Goal: Task Accomplishment & Management: Complete application form

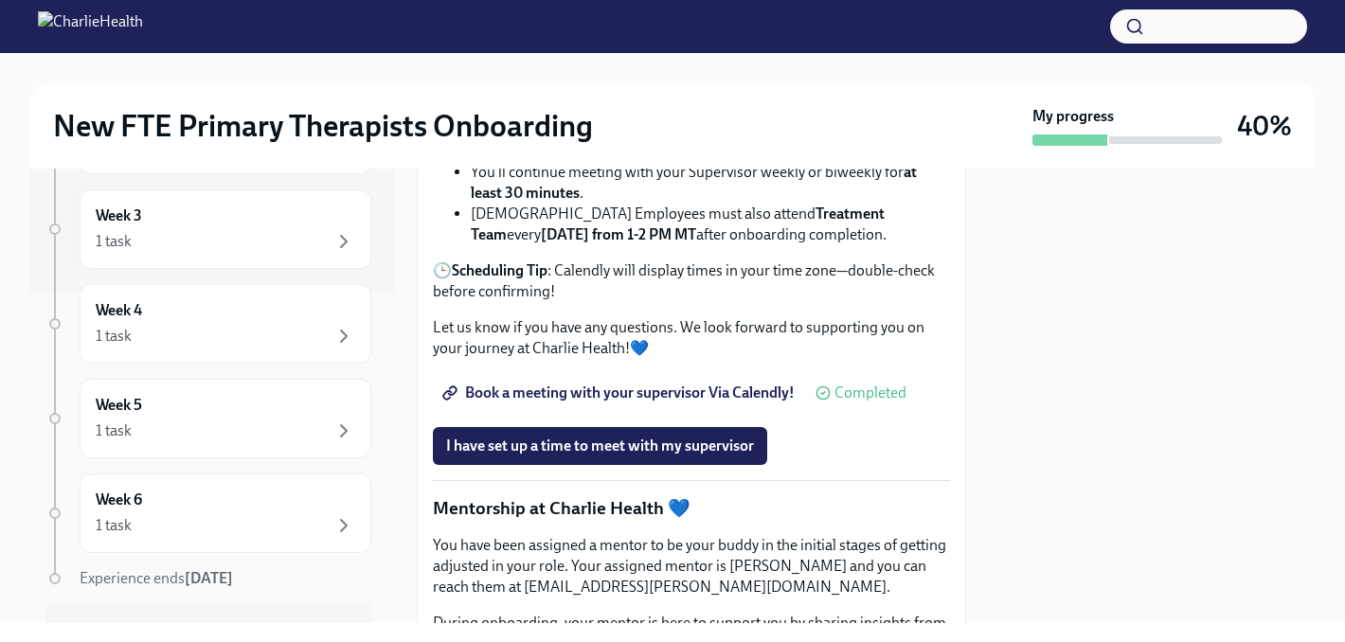
scroll to position [1902, 0]
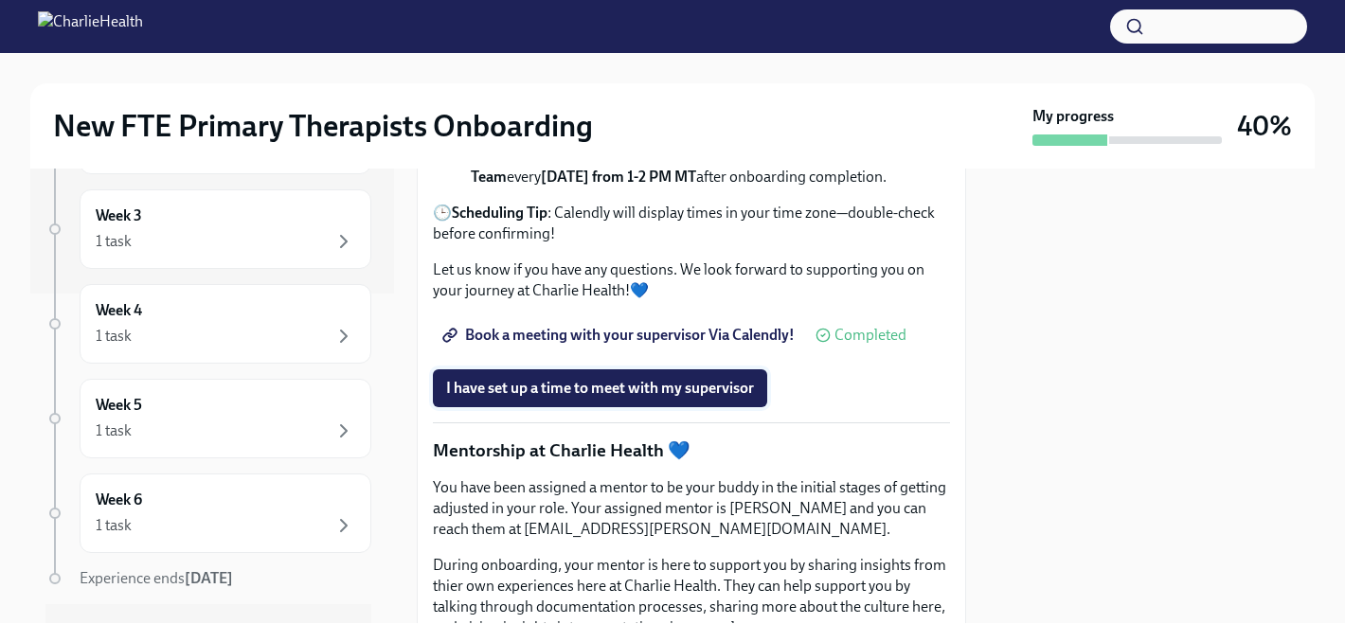
click at [687, 407] on button "I have set up a time to meet with my supervisor" at bounding box center [600, 388] width 334 height 38
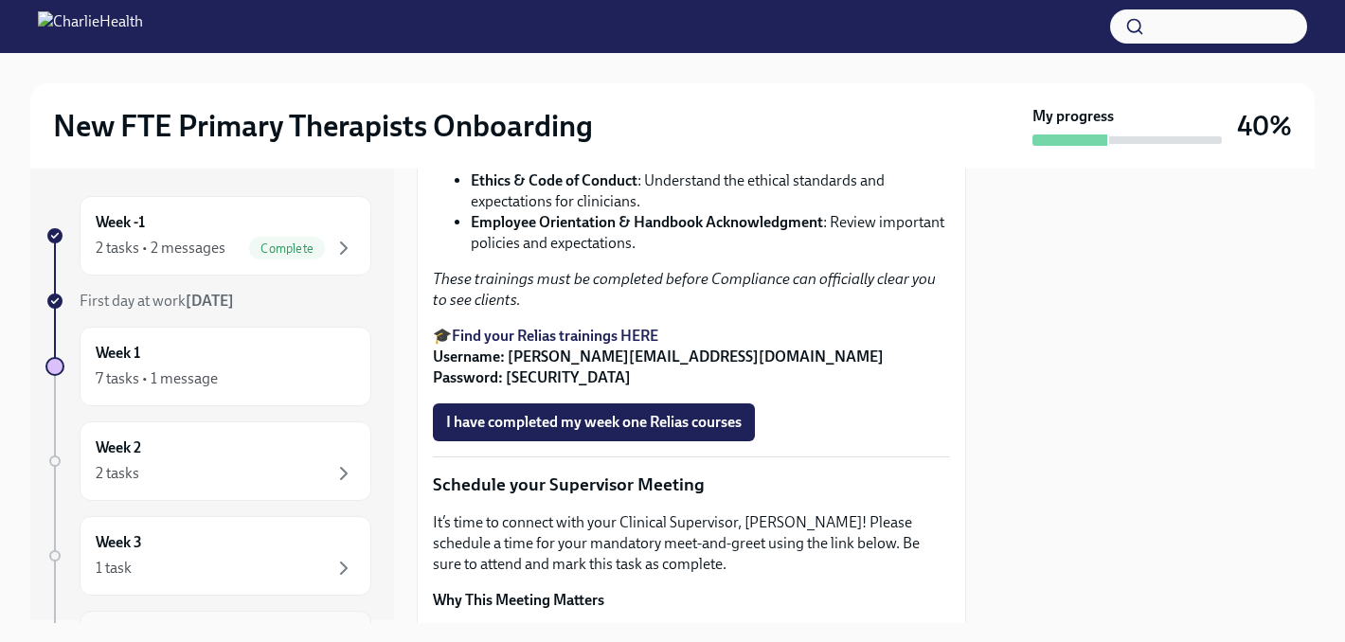
scroll to position [0, 0]
click at [210, 445] on div "Week 2 2 tasks" at bounding box center [225, 463] width 259 height 47
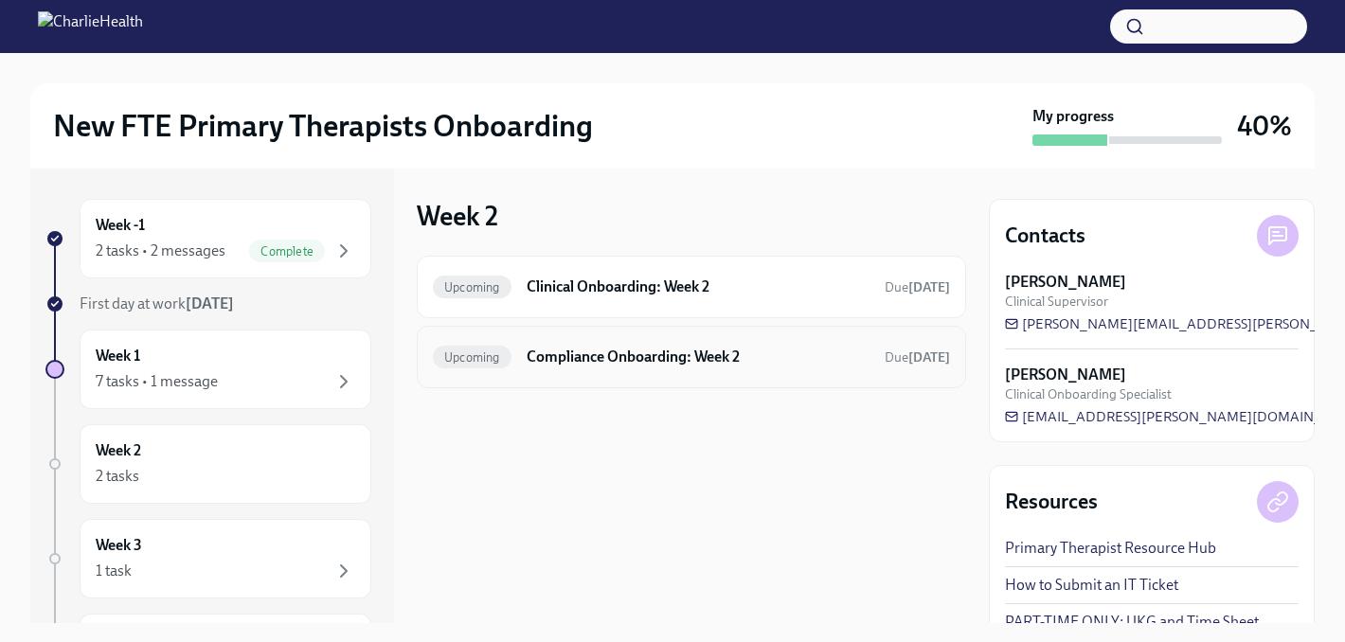
click at [639, 347] on h6 "Compliance Onboarding: Week 2" at bounding box center [698, 357] width 343 height 21
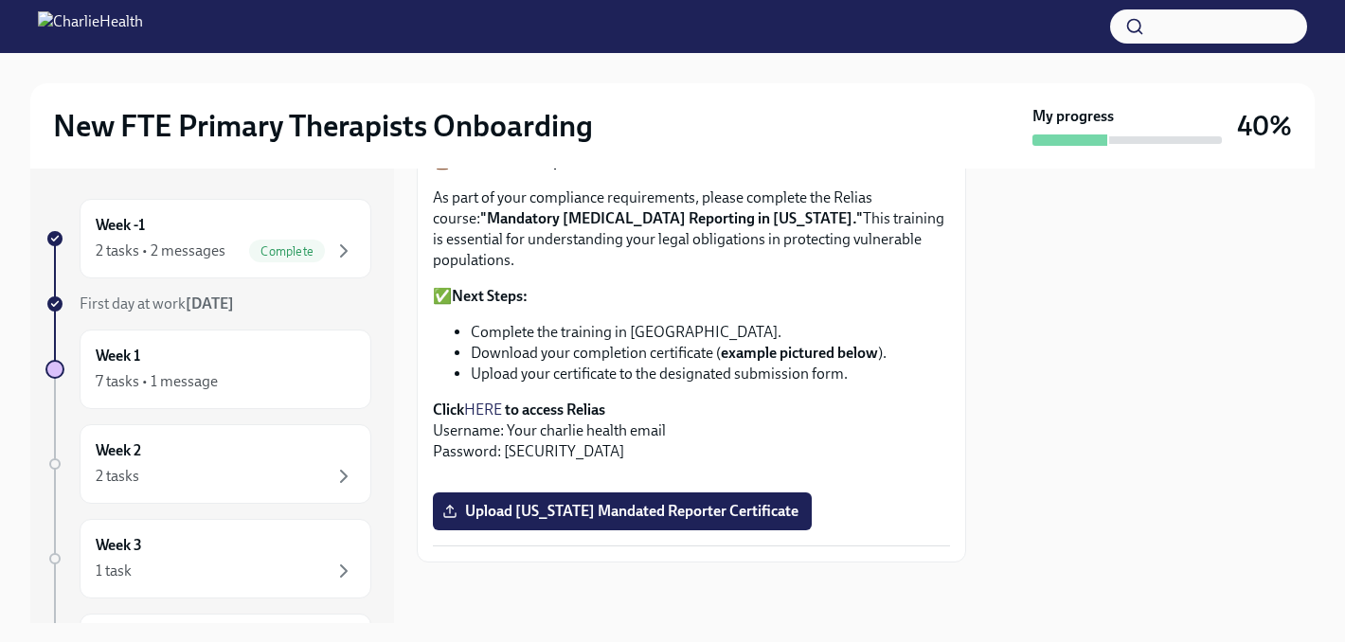
scroll to position [1098, 0]
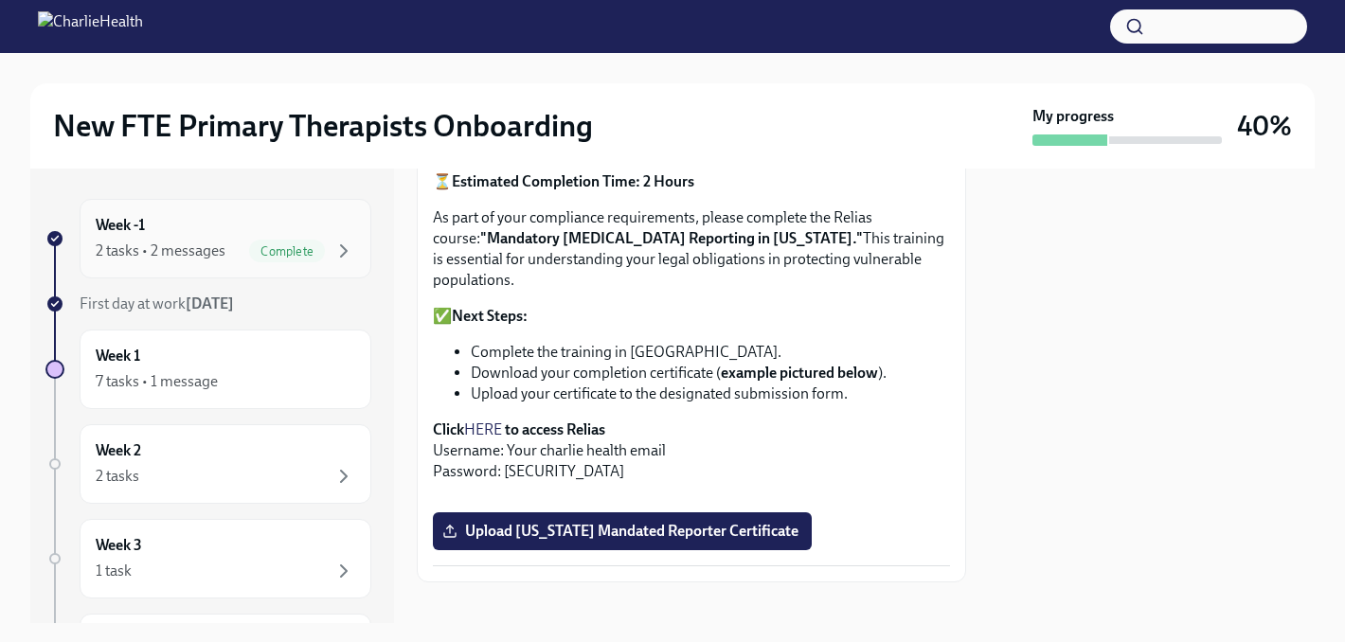
click at [236, 248] on div "2 tasks • 2 messages Complete" at bounding box center [225, 251] width 259 height 23
